Goal: Task Accomplishment & Management: Manage account settings

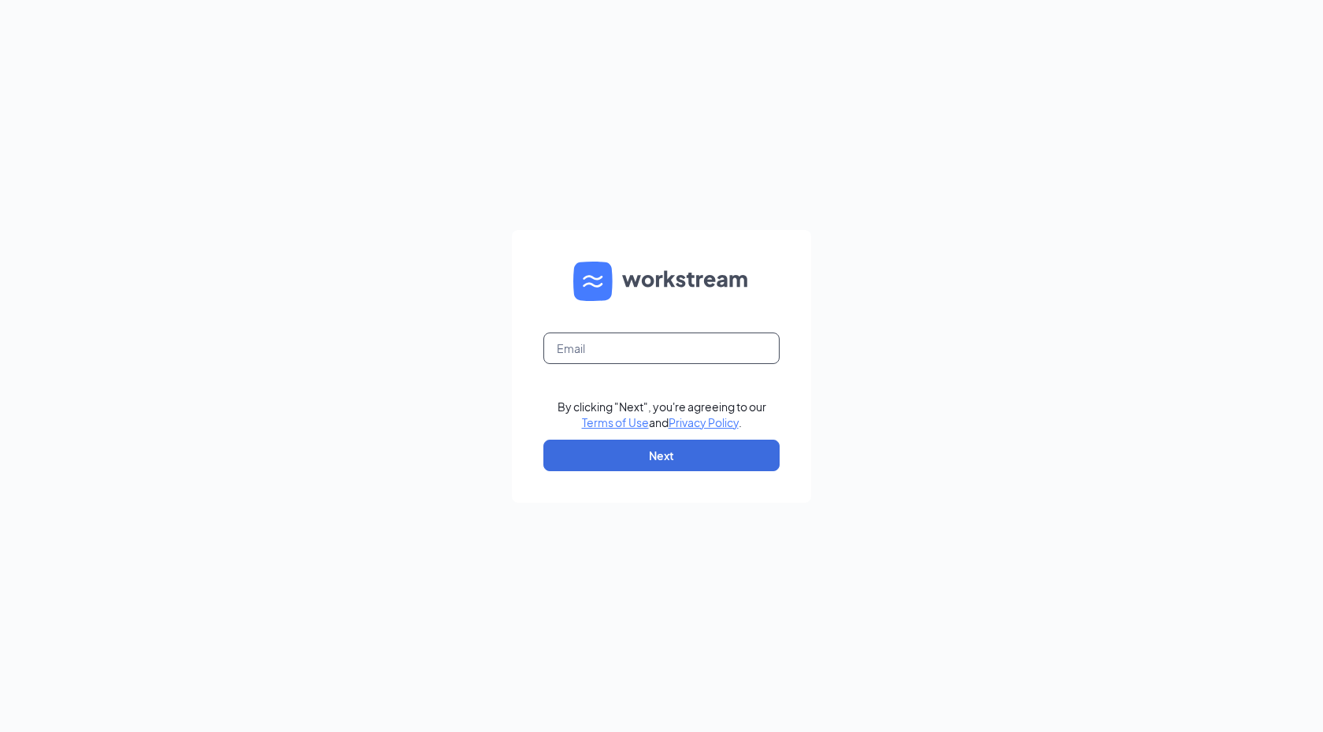
click at [584, 344] on input "text" at bounding box center [661, 347] width 236 height 31
type input "ivancampos@cfasouthbay.com"
click at [657, 491] on form "ivancampos@cfasouthbay.com By clicking "Next", you're agreeing to our Terms of …" at bounding box center [661, 366] width 299 height 272
click at [657, 458] on button "Next" at bounding box center [661, 454] width 236 height 31
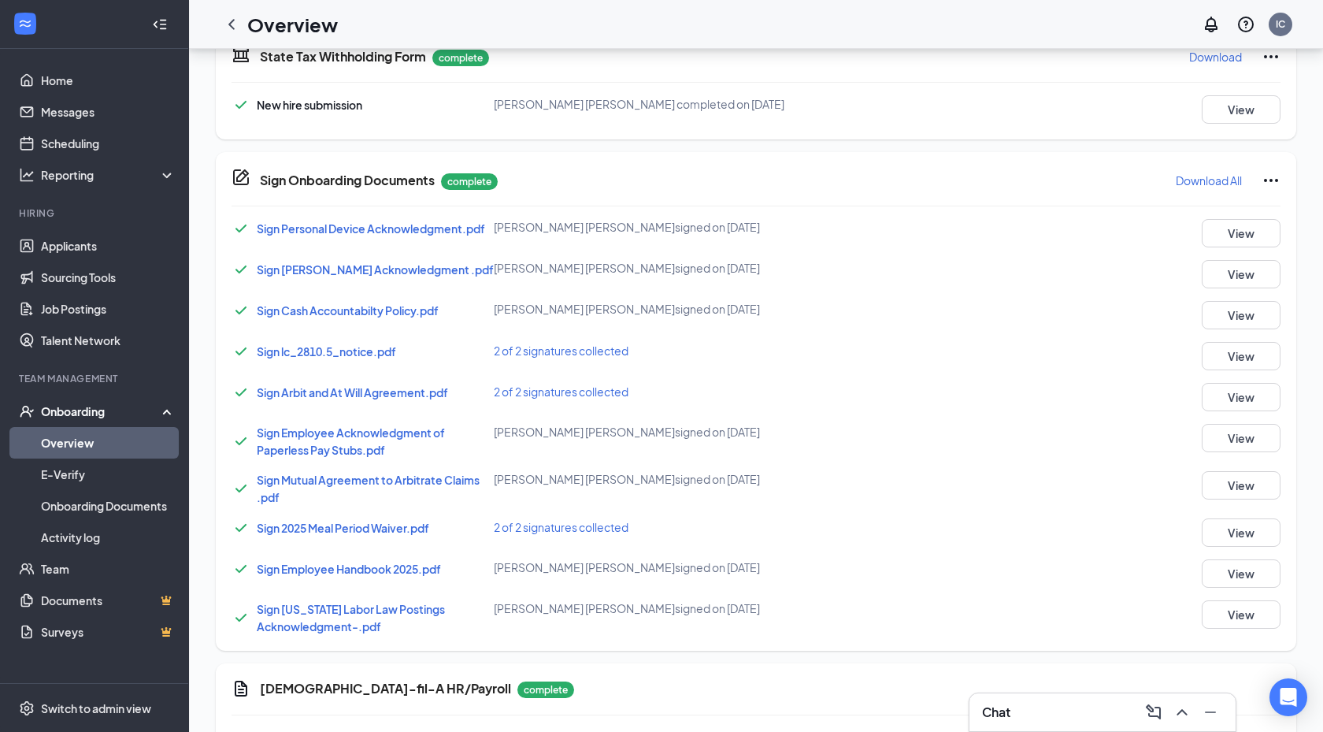
scroll to position [848, 0]
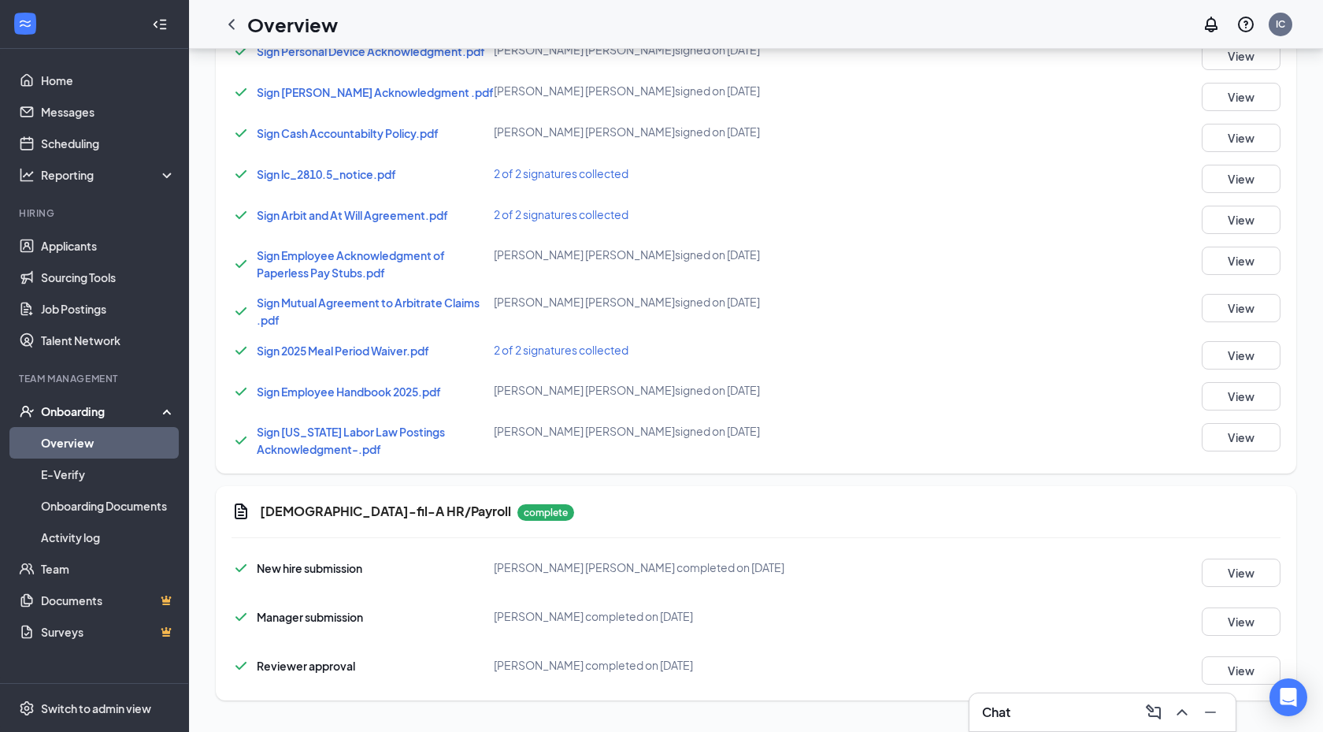
click at [86, 433] on link "Overview" at bounding box center [108, 442] width 135 height 31
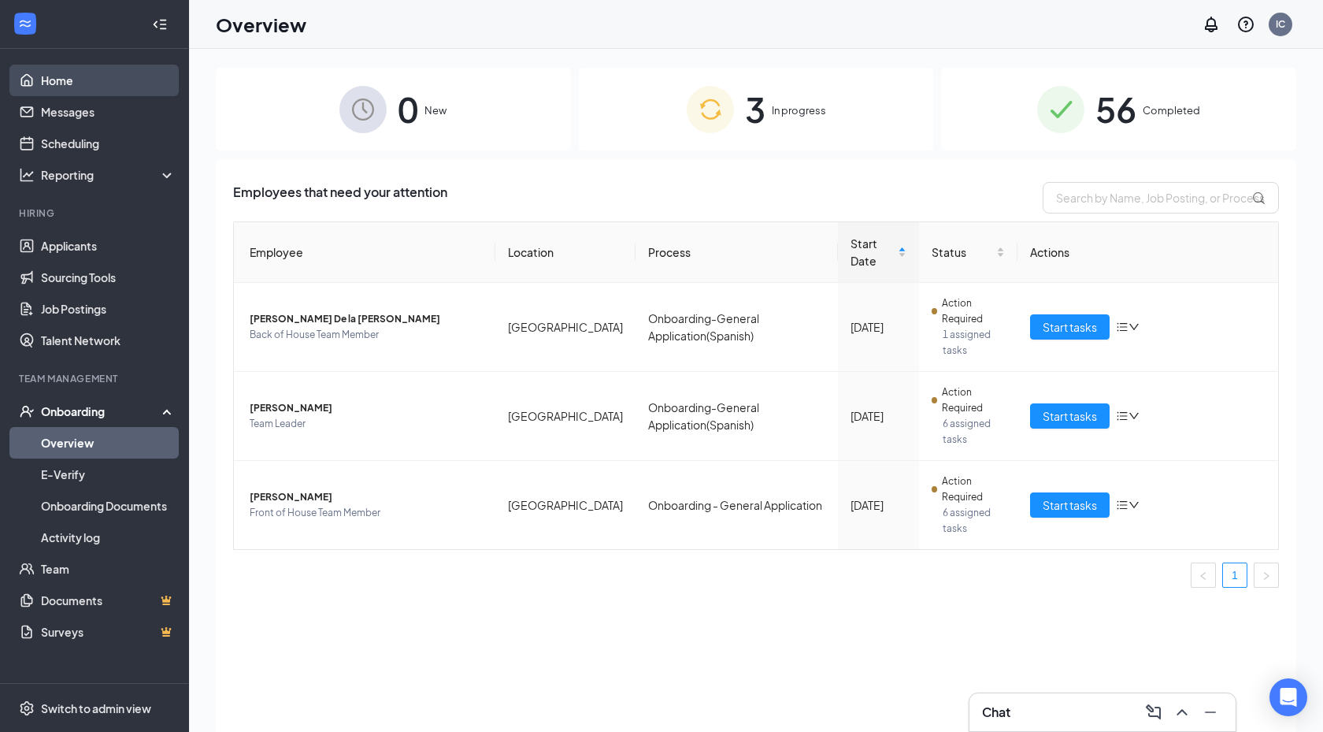
click at [41, 68] on link "Home" at bounding box center [108, 80] width 135 height 31
